Goal: Navigation & Orientation: Go to known website

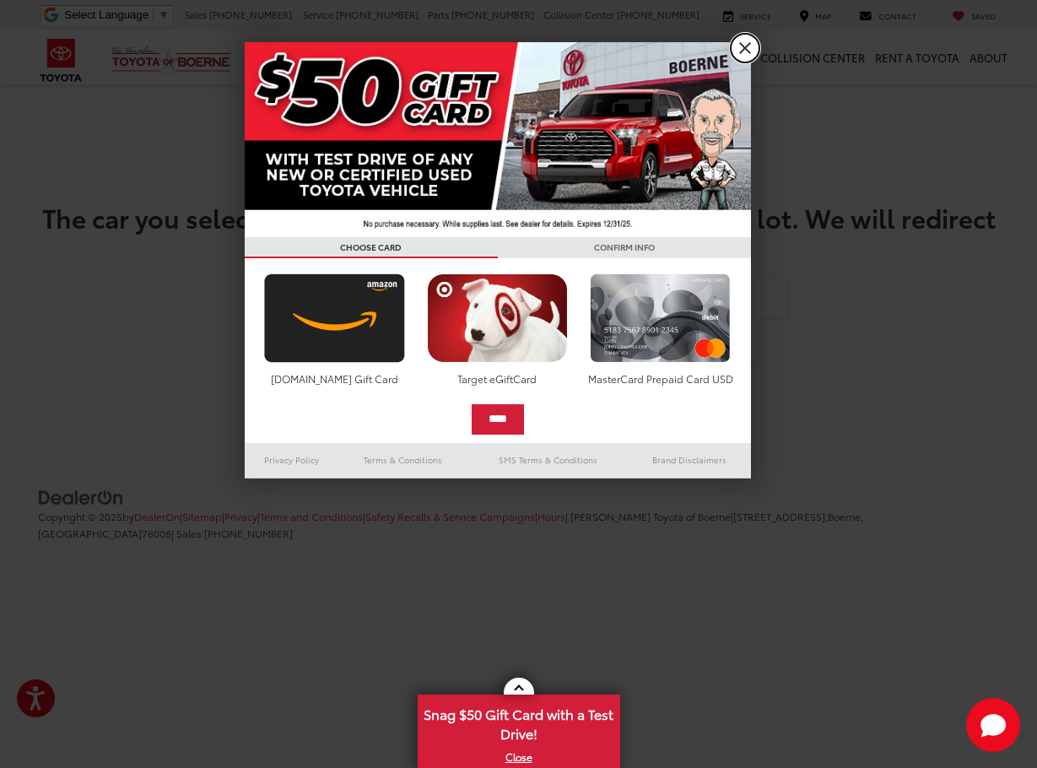
click at [741, 51] on link "X" at bounding box center [744, 48] width 29 height 29
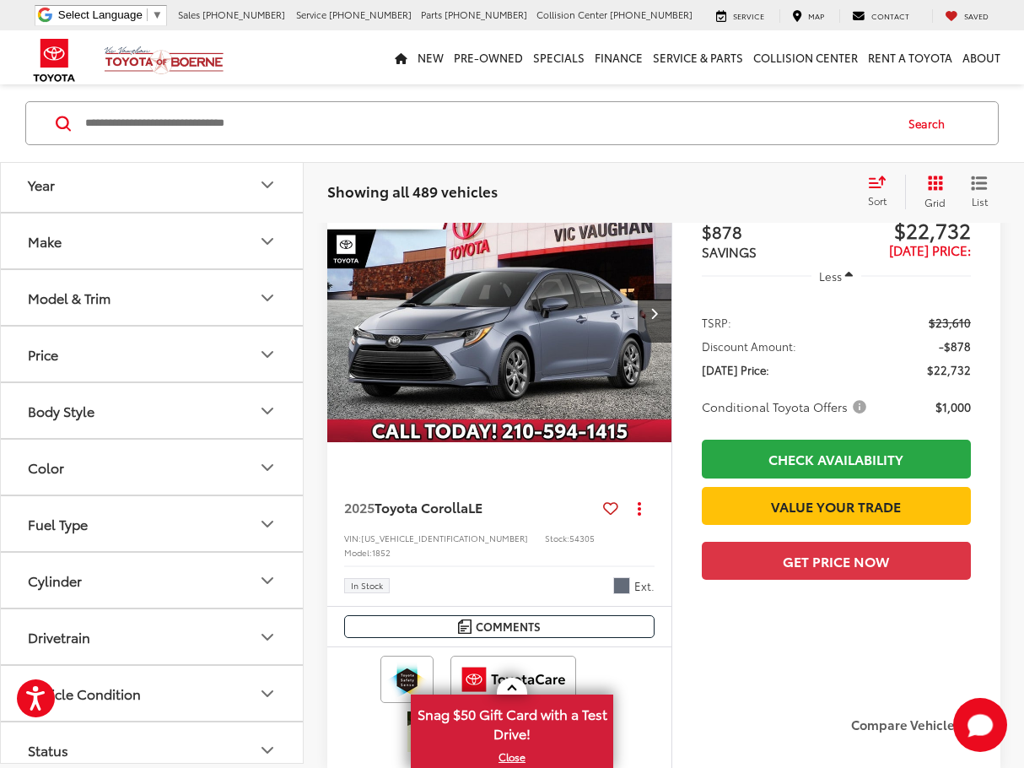
scroll to position [168, 0]
